Goal: Find specific page/section: Find specific page/section

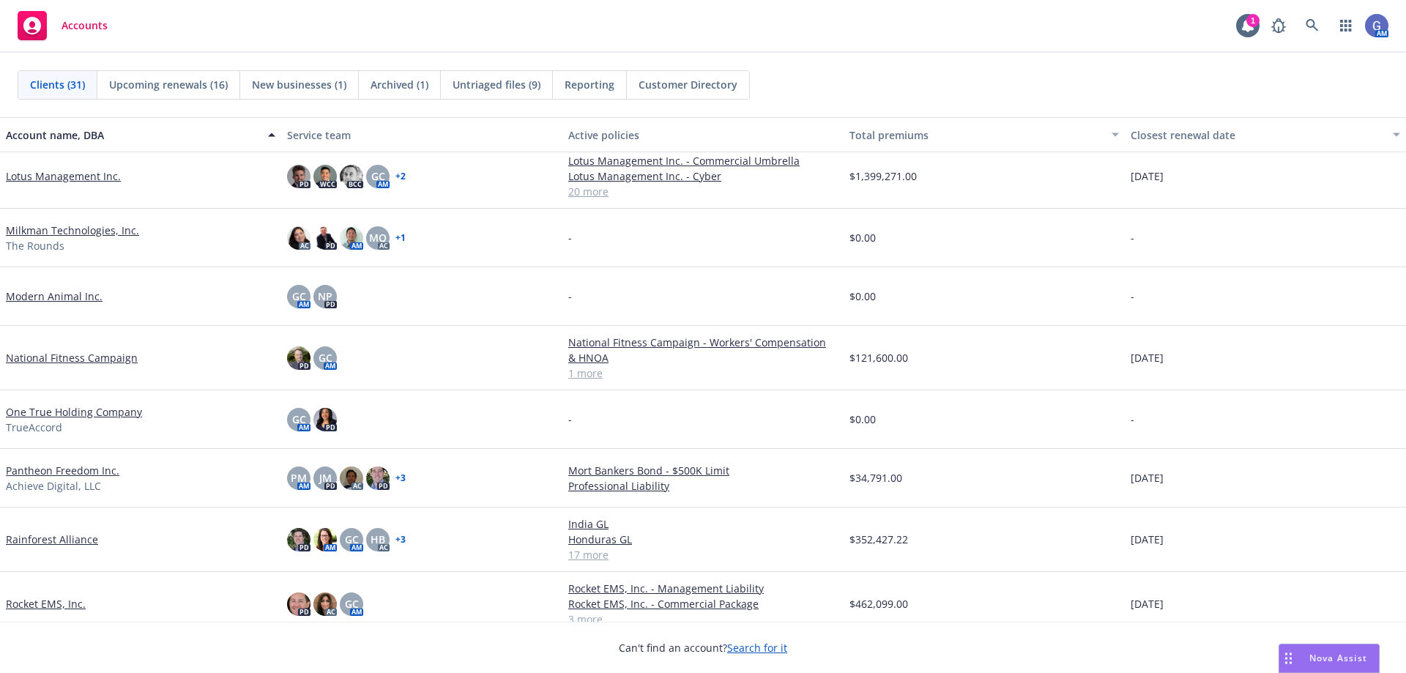
scroll to position [659, 0]
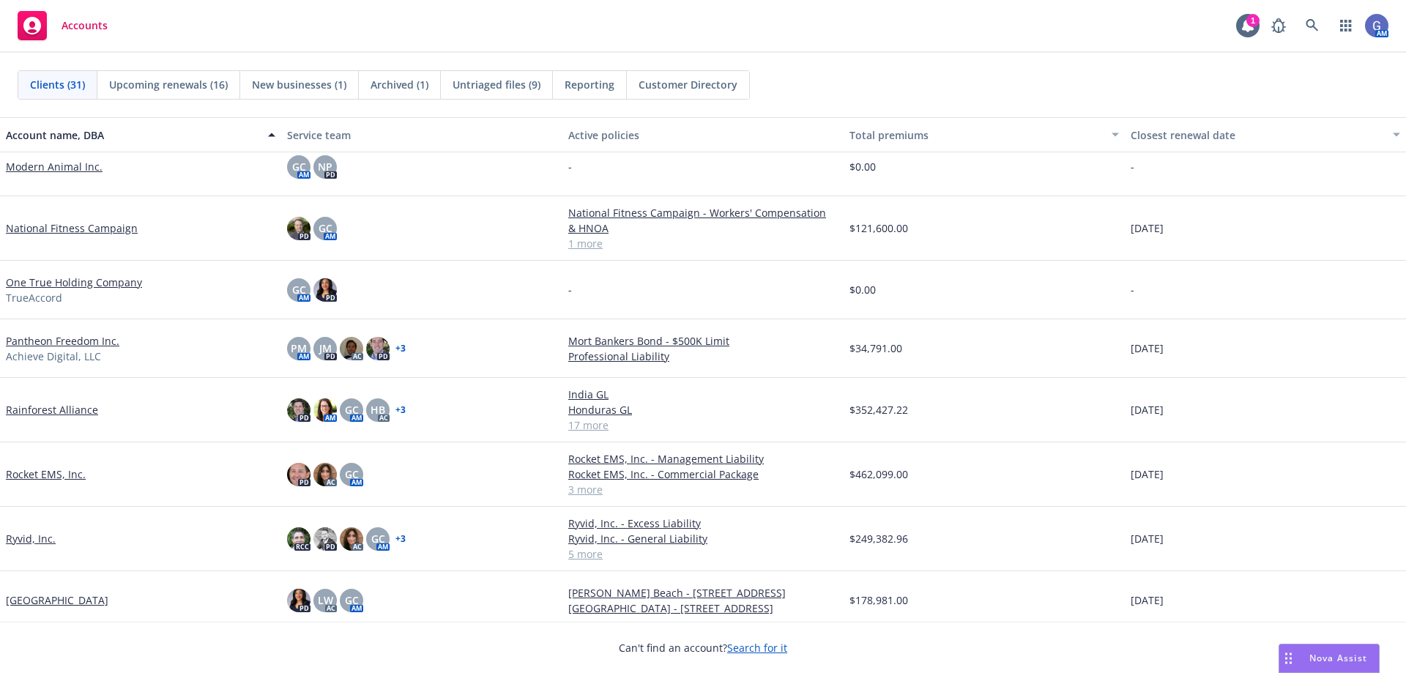
click at [98, 228] on link "National Fitness Campaign" at bounding box center [72, 227] width 132 height 15
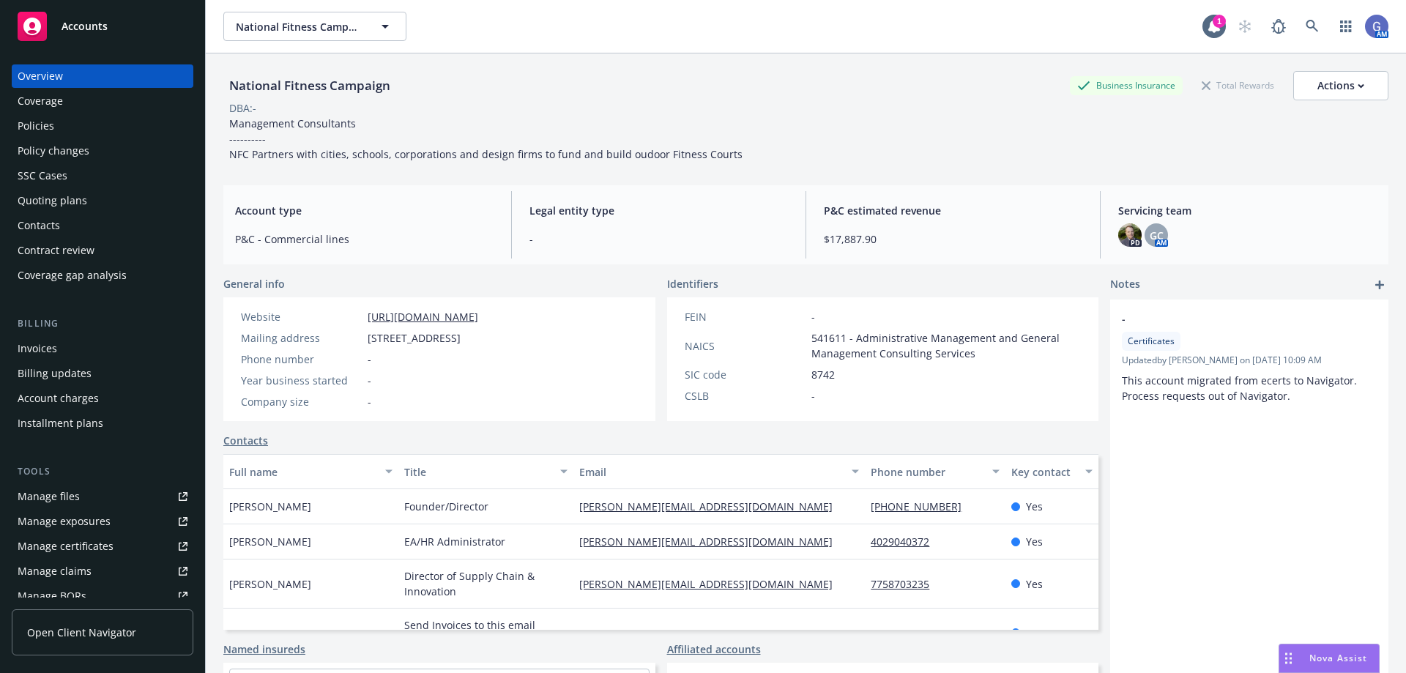
click at [31, 122] on div "Policies" at bounding box center [36, 125] width 37 height 23
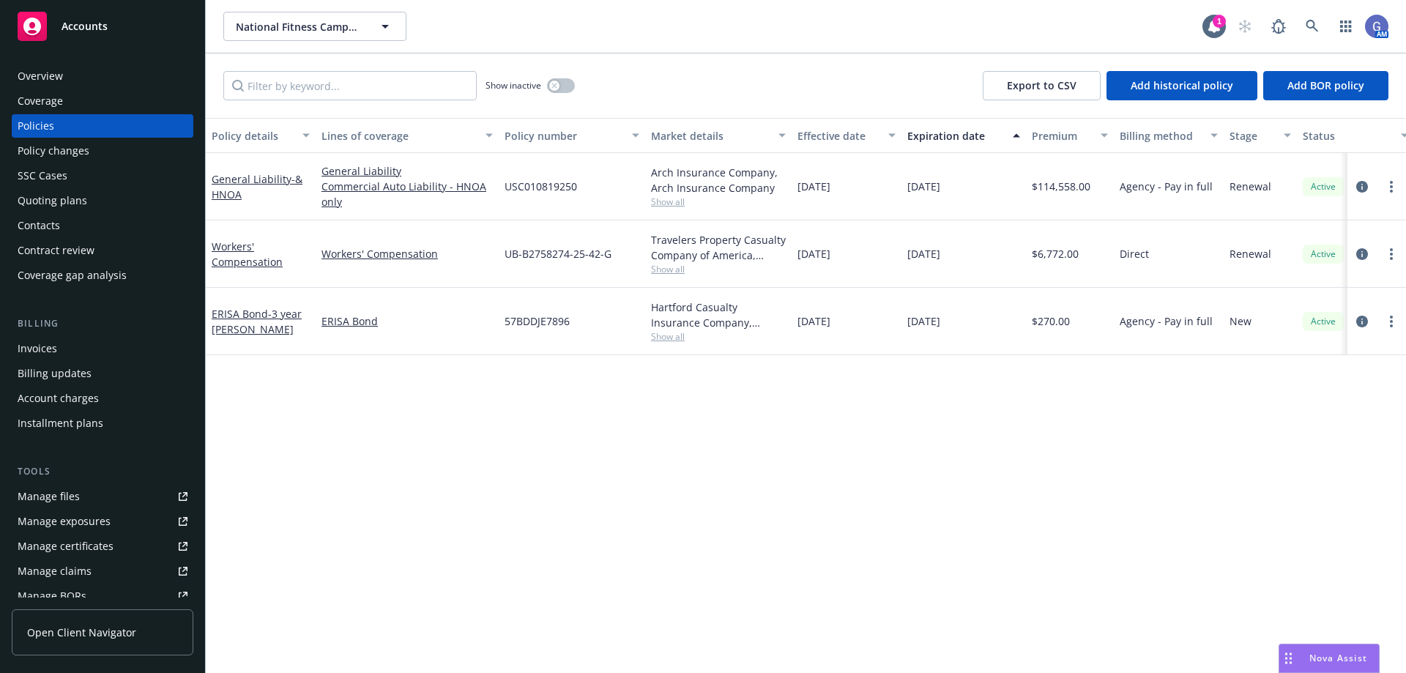
click at [41, 72] on div "Overview" at bounding box center [40, 75] width 45 height 23
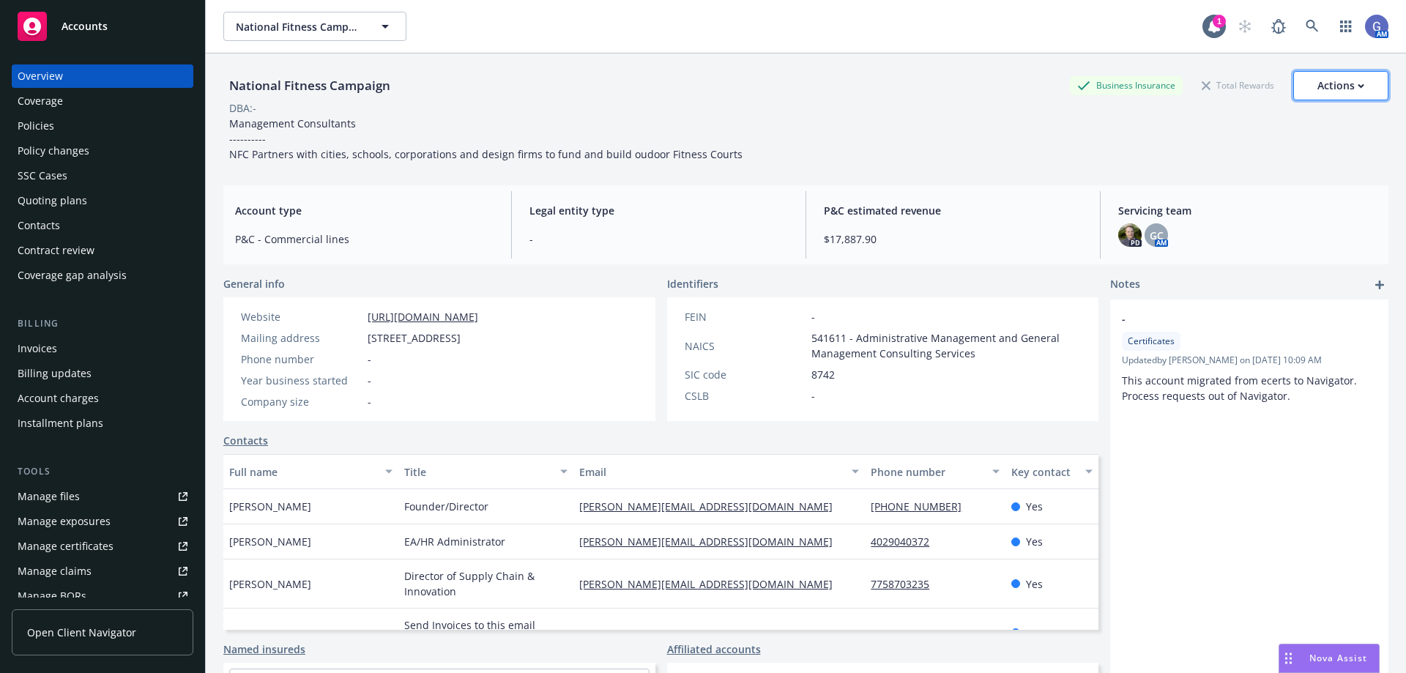
click at [1306, 81] on button "Actions" at bounding box center [1340, 85] width 95 height 29
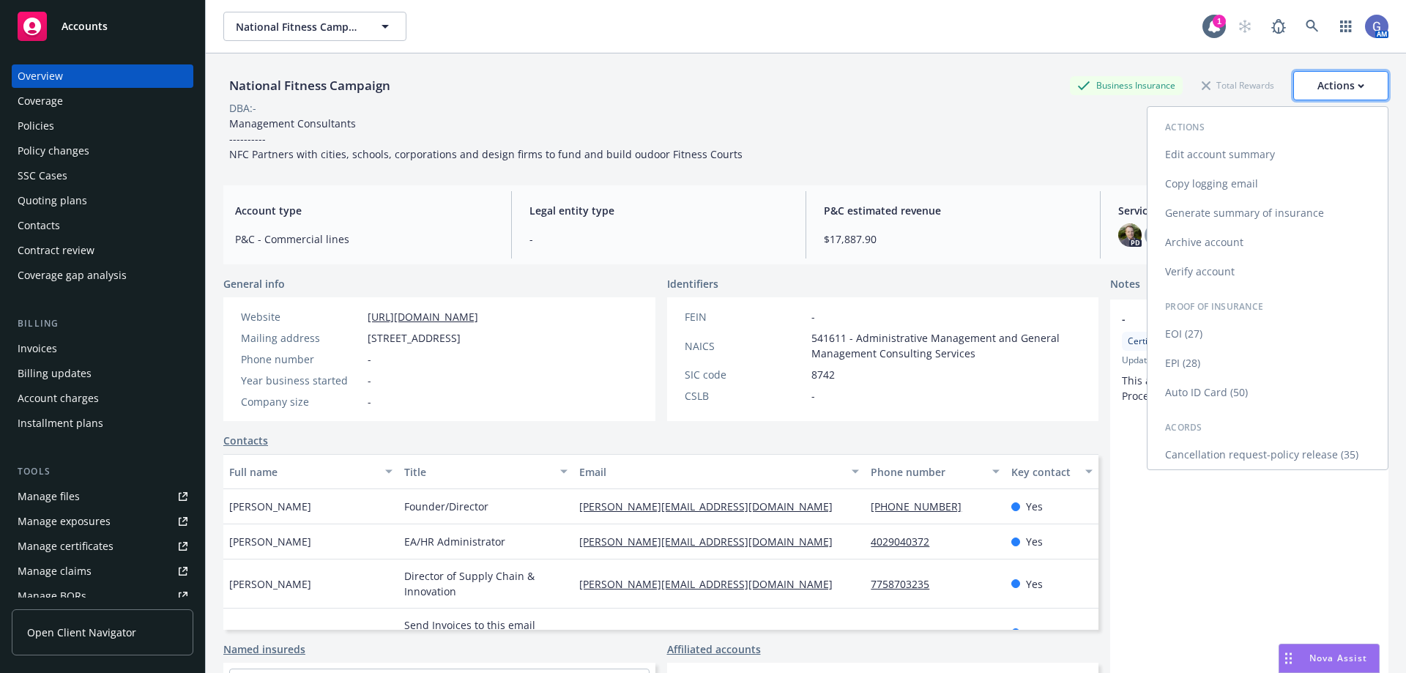
click at [1296, 92] on button "Actions" at bounding box center [1340, 85] width 95 height 29
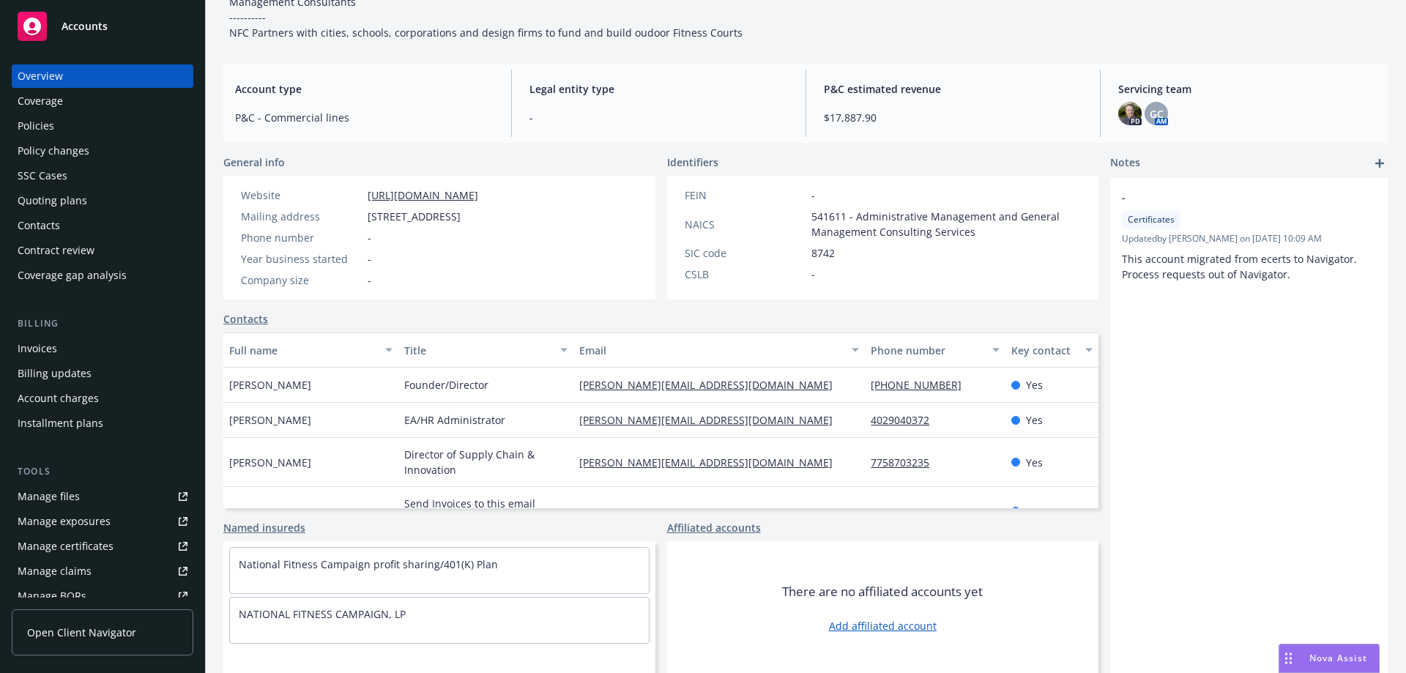
scroll to position [124, 0]
